Goal: Navigation & Orientation: Understand site structure

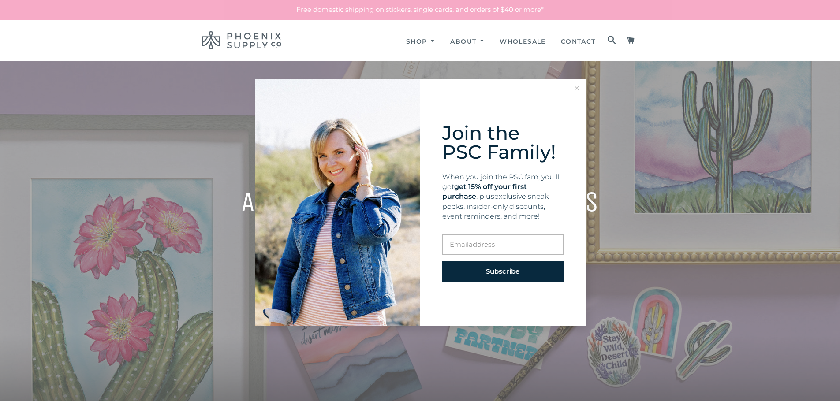
click at [576, 87] on icon at bounding box center [576, 88] width 4 height 4
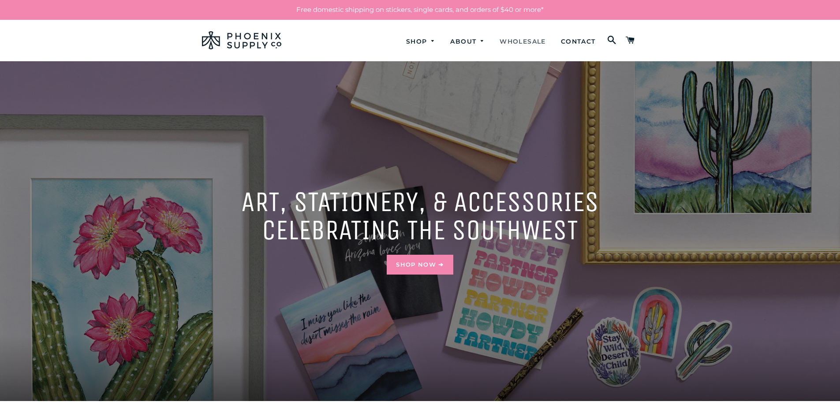
click at [520, 44] on link "Wholesale" at bounding box center [522, 41] width 59 height 23
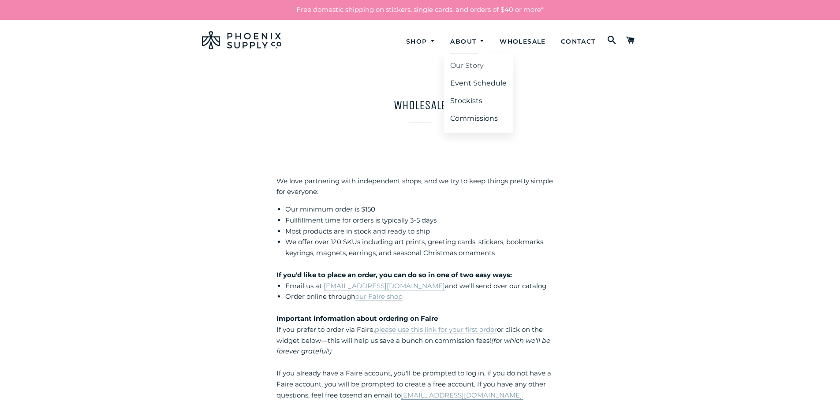
click at [466, 68] on link "Our Story" at bounding box center [478, 66] width 70 height 16
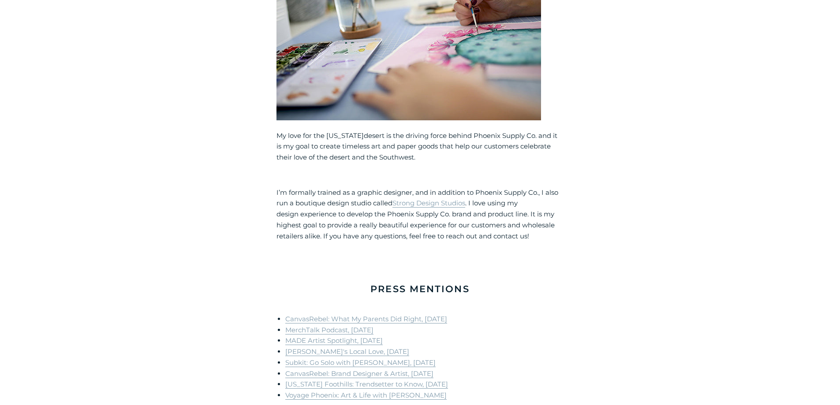
scroll to position [653, 0]
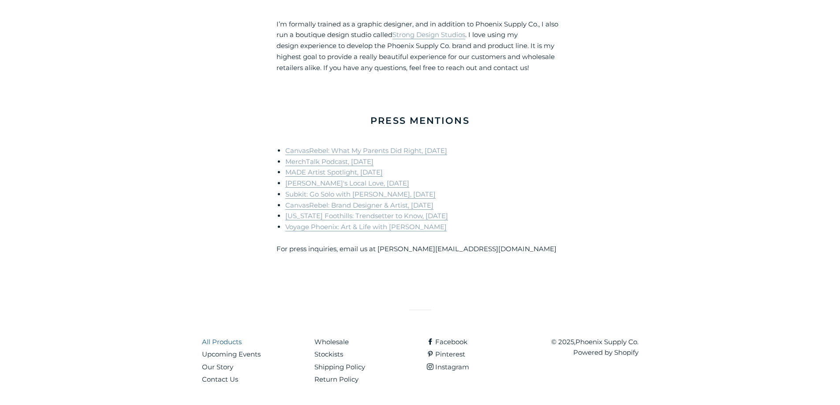
click at [227, 340] on link "All Products" at bounding box center [222, 342] width 40 height 8
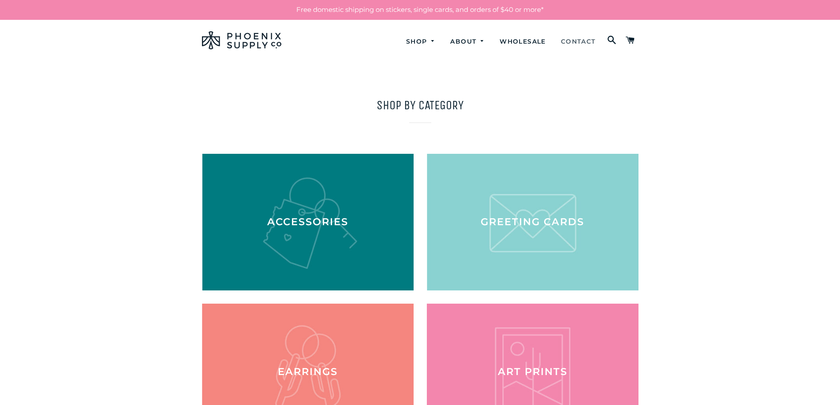
click at [579, 43] on link "Contact" at bounding box center [578, 41] width 48 height 23
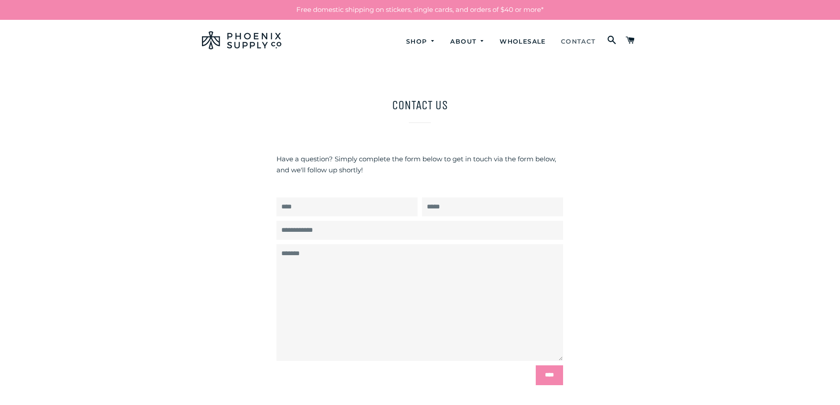
click at [580, 43] on link "Contact" at bounding box center [578, 41] width 48 height 23
click at [513, 41] on link "Wholesale" at bounding box center [522, 41] width 59 height 23
